Goal: Transaction & Acquisition: Purchase product/service

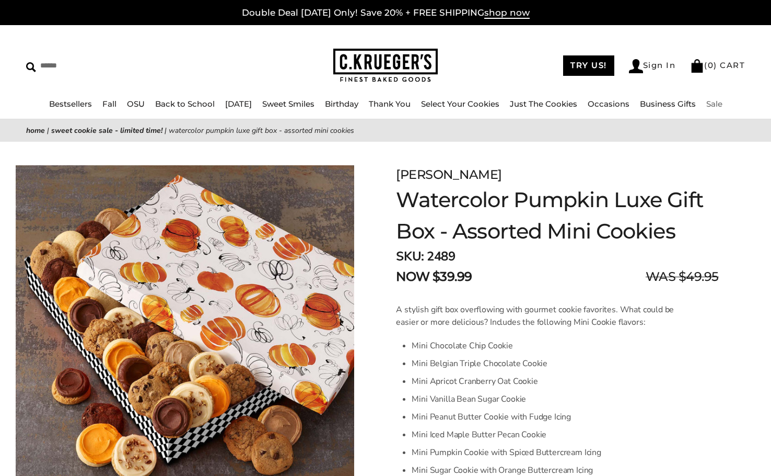
click at [723, 103] on link "Sale" at bounding box center [715, 104] width 16 height 10
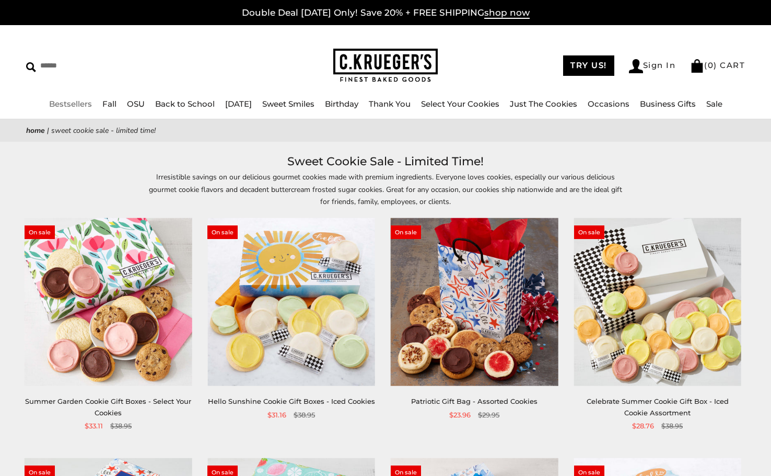
click at [52, 103] on link "Bestsellers" at bounding box center [70, 104] width 43 height 10
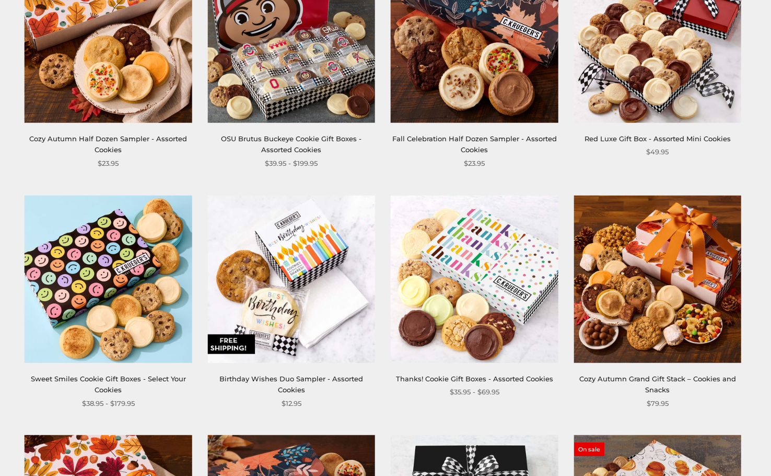
scroll to position [1045, 0]
